Goal: Information Seeking & Learning: Stay updated

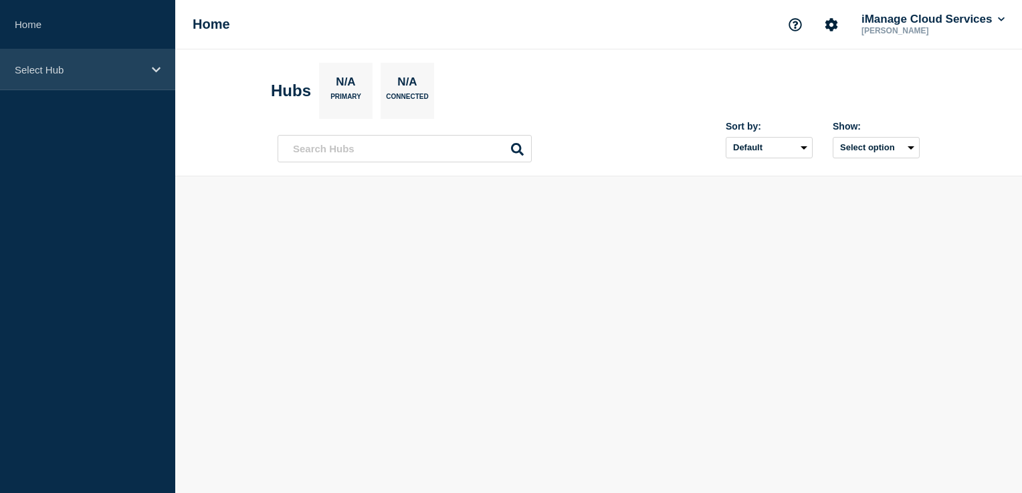
click at [120, 70] on p "Select Hub" at bounding box center [79, 69] width 128 height 11
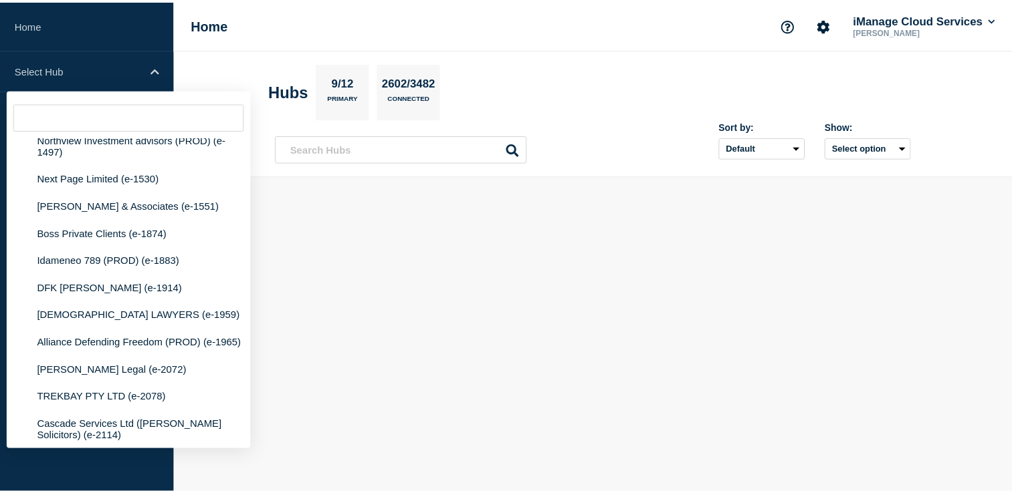
scroll to position [869, 0]
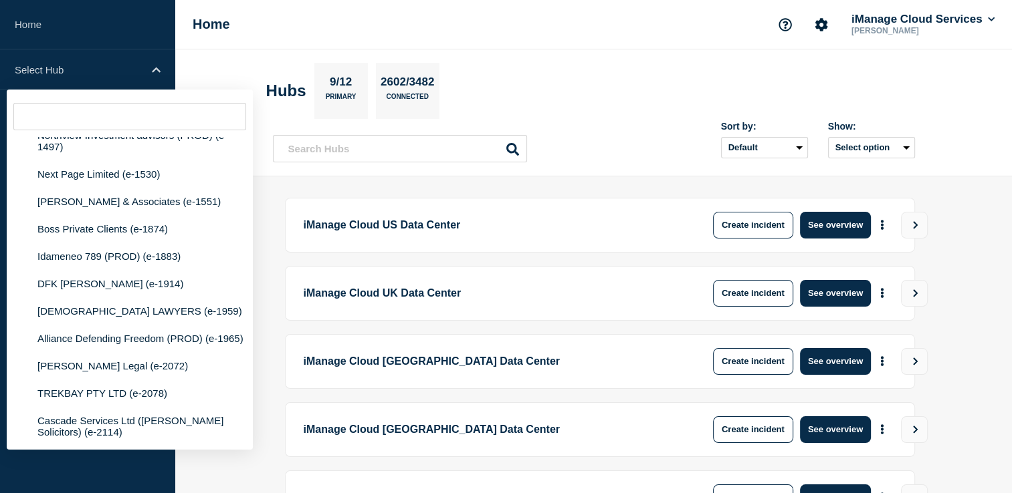
click at [647, 167] on header "Hubs 9/12 Primary 2602/3482 Connected Sort by: Default Last added Last updated …" at bounding box center [593, 112] width 836 height 127
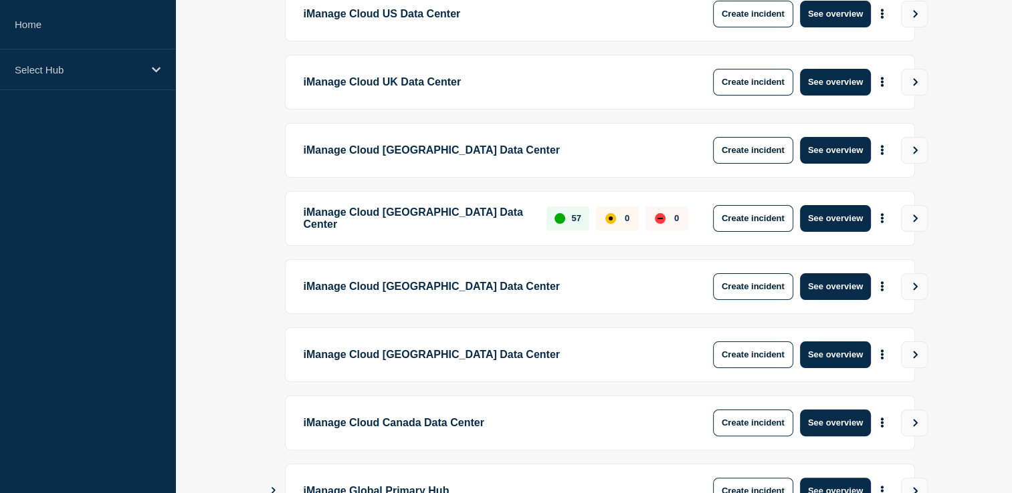
scroll to position [368, 0]
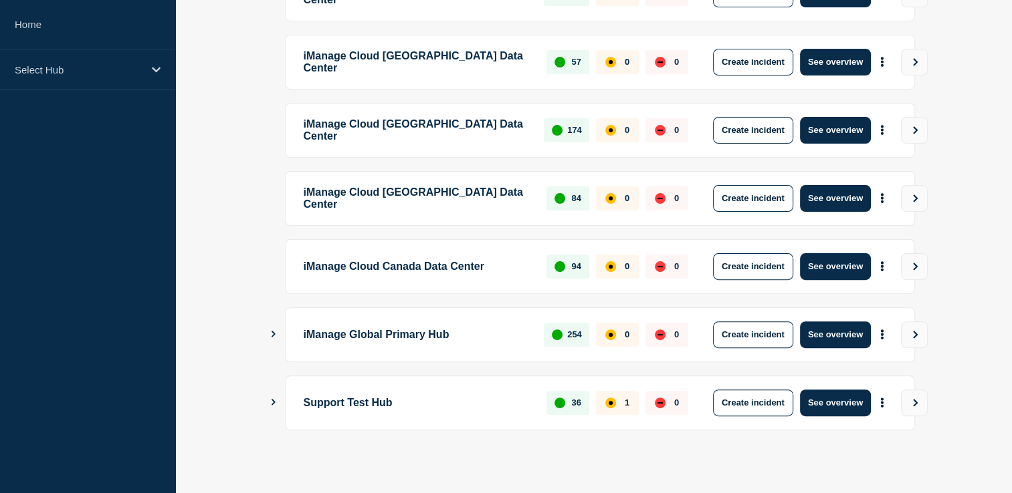
click at [272, 401] on icon "Show Connected Hubs" at bounding box center [273, 402] width 4 height 7
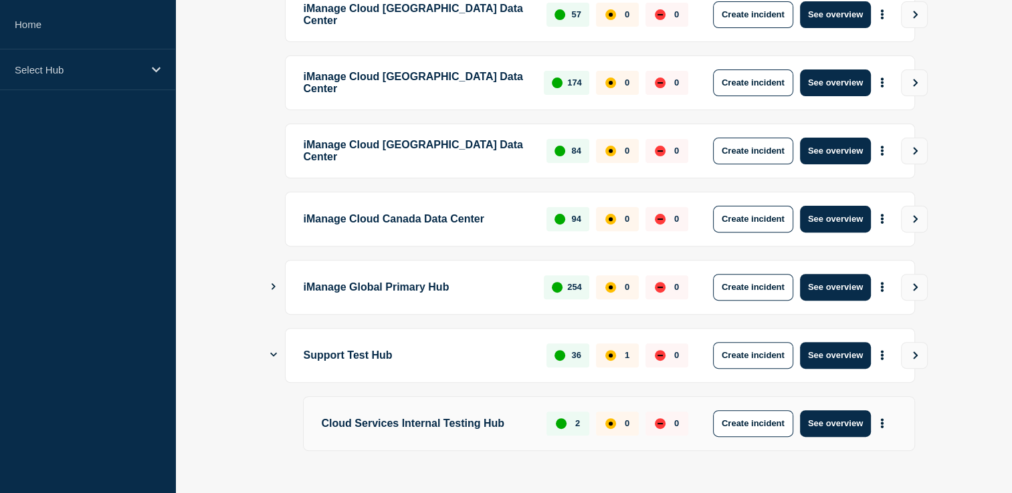
scroll to position [439, 0]
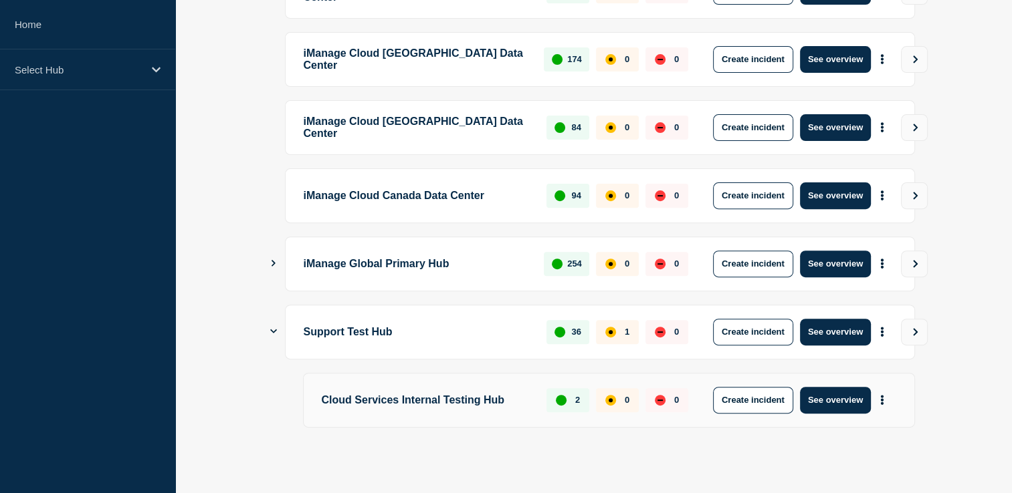
click at [435, 394] on p "Cloud Services Internal Testing Hub" at bounding box center [427, 400] width 210 height 27
click at [828, 327] on button "See overview" at bounding box center [835, 332] width 71 height 27
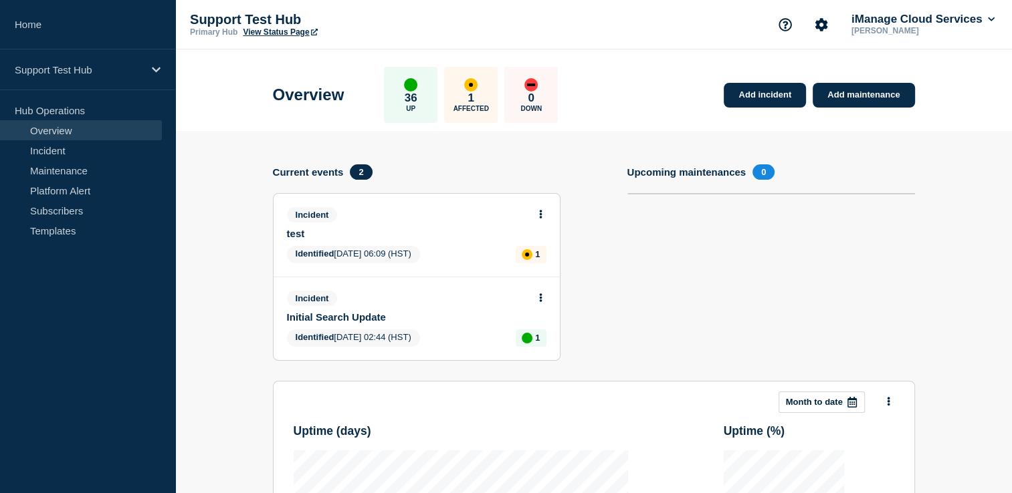
click at [417, 101] on p "36" at bounding box center [411, 98] width 13 height 13
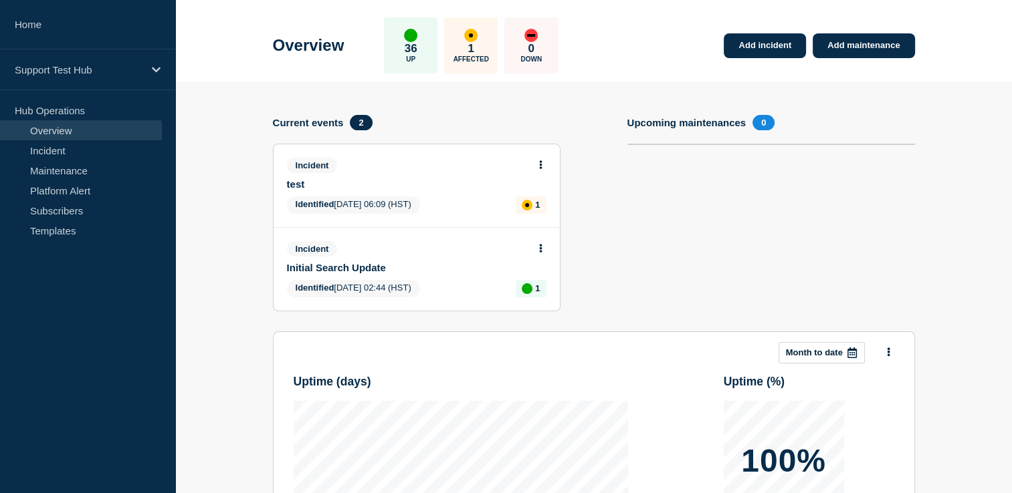
scroll to position [134, 0]
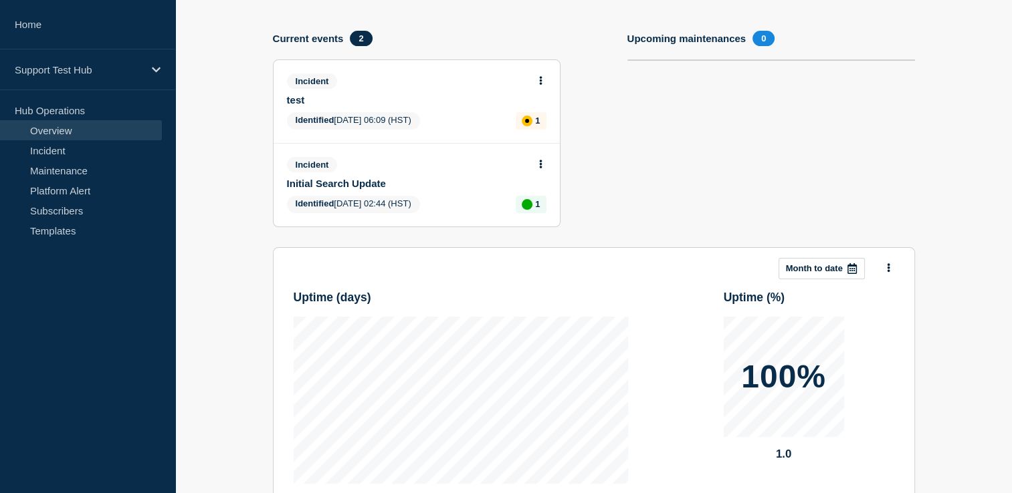
click at [308, 122] on span "Identified" at bounding box center [315, 120] width 39 height 10
click at [317, 166] on span "Incident" at bounding box center [312, 164] width 51 height 15
click at [318, 183] on link "Initial Search Update" at bounding box center [407, 183] width 241 height 11
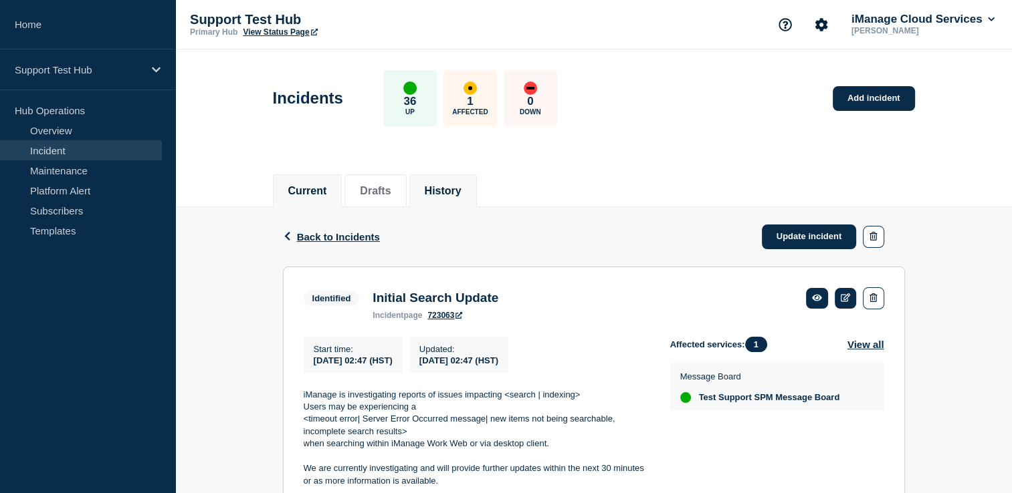
click at [449, 191] on button "History" at bounding box center [443, 191] width 37 height 12
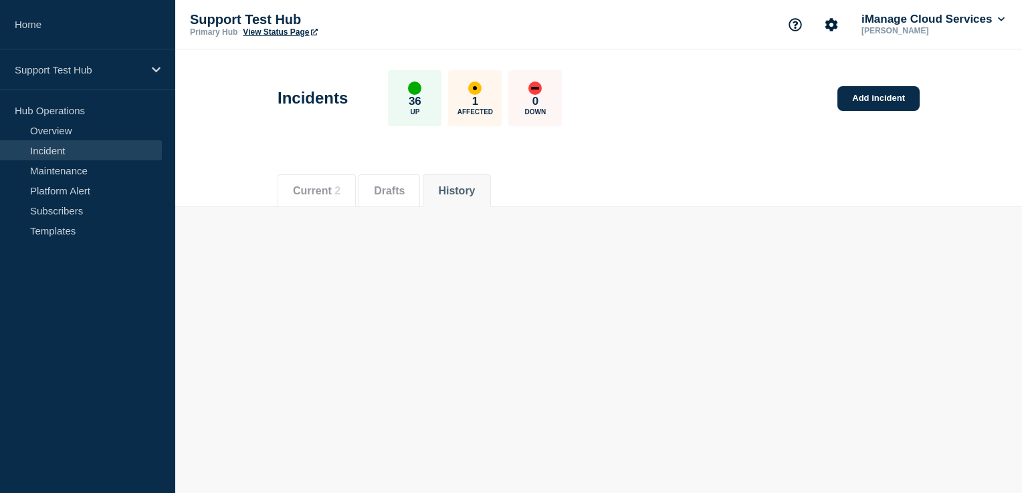
click at [329, 191] on button "Current 2" at bounding box center [316, 191] width 47 height 12
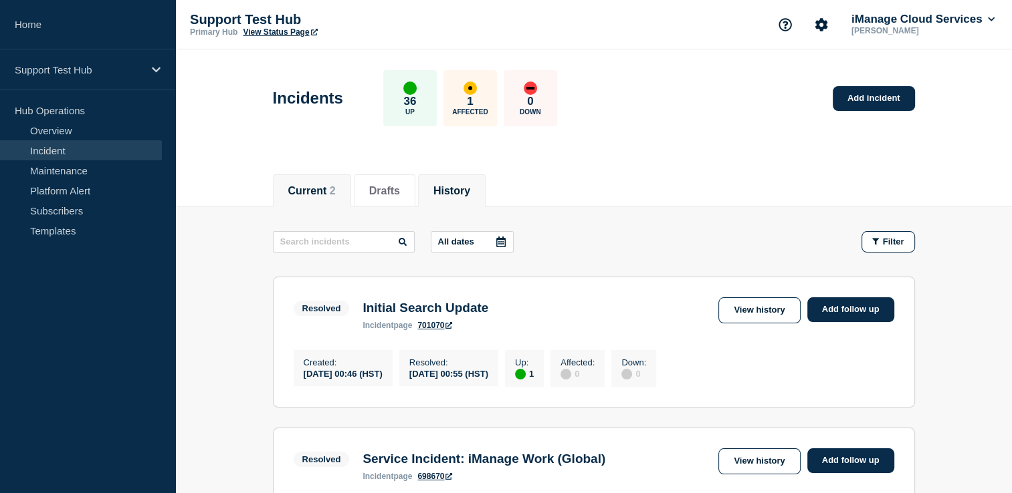
click at [309, 196] on button "Current 2" at bounding box center [311, 191] width 47 height 12
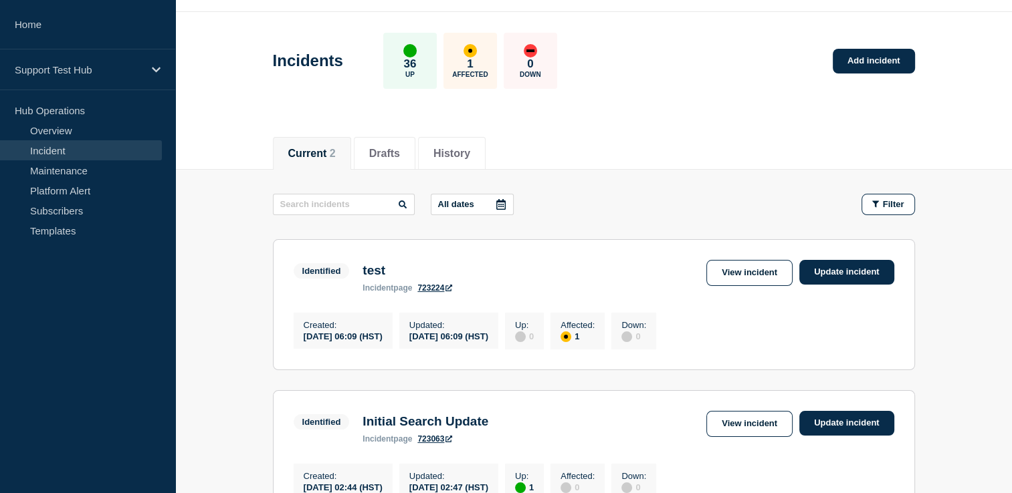
scroll to position [67, 0]
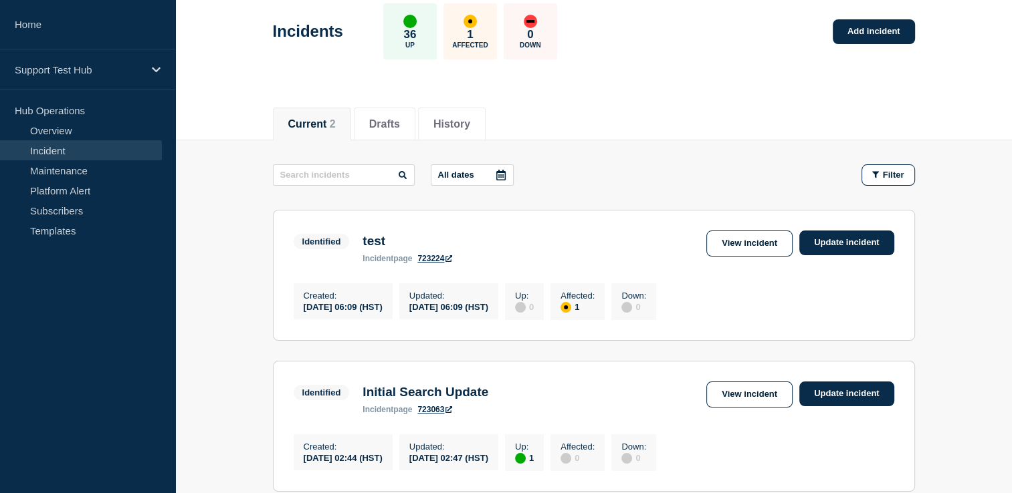
click at [438, 257] on link "723224" at bounding box center [434, 258] width 35 height 9
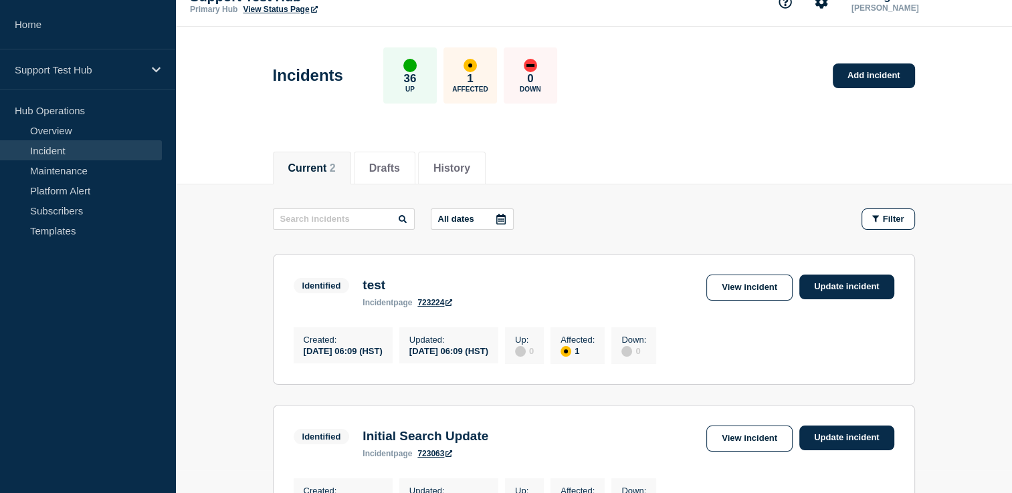
scroll to position [0, 0]
